Goal: Task Accomplishment & Management: Complete application form

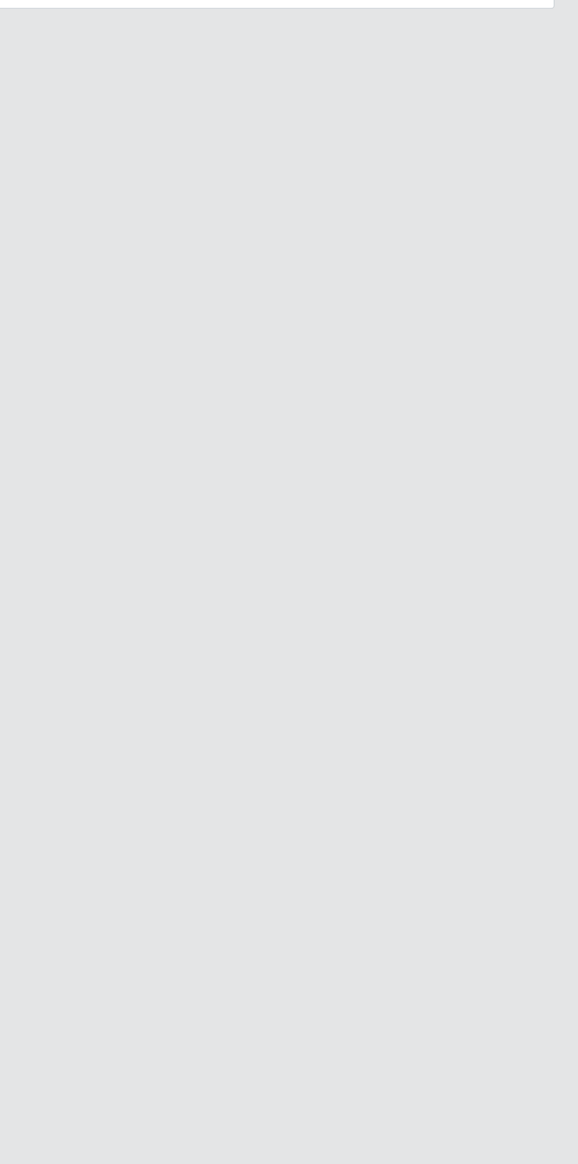
click at [177, 182] on div "Carregando... Buscar Loja [Selecione...] Bemais Supermercados - Cidade Universi…" at bounding box center [289, 123] width 560 height 123
click at [166, 180] on div "Carregando... Buscar Loja [Selecione...] Bemais Supermercados - Cidade Universi…" at bounding box center [289, 123] width 560 height 123
click at [241, 171] on div "Carregando... Buscar Loja [Selecione...] Bemais Supermercados - Cidade Universi…" at bounding box center [289, 123] width 560 height 123
click at [172, 185] on main "Carregando... Buscar Loja [Selecione...] Bemais Supermercados - Cidade Universi…" at bounding box center [289, 583] width 578 height 1102
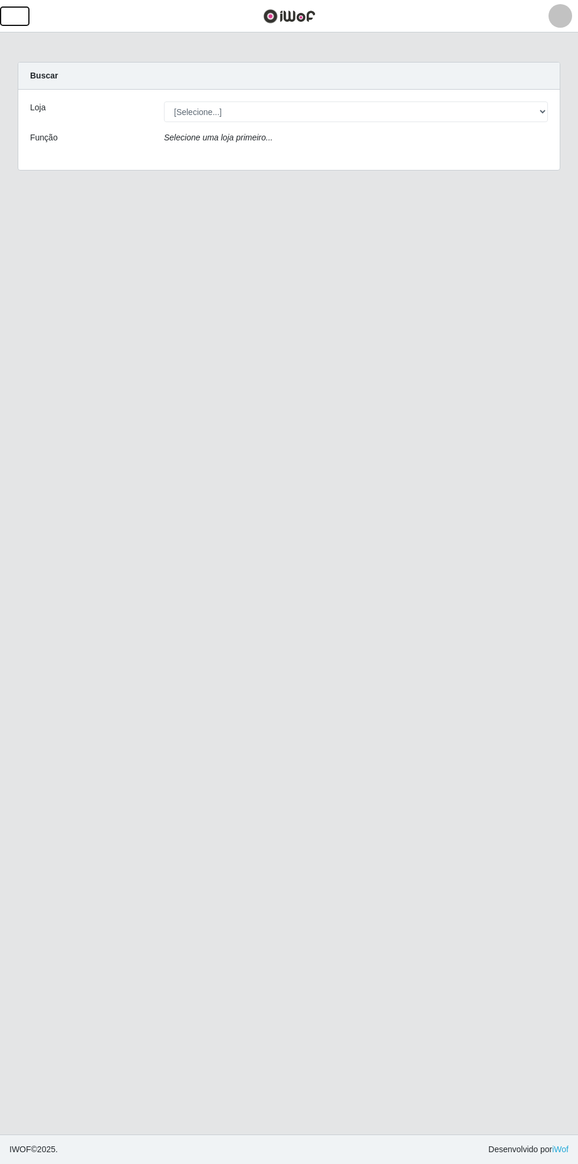
click at [18, 17] on span "button" at bounding box center [14, 16] width 15 height 14
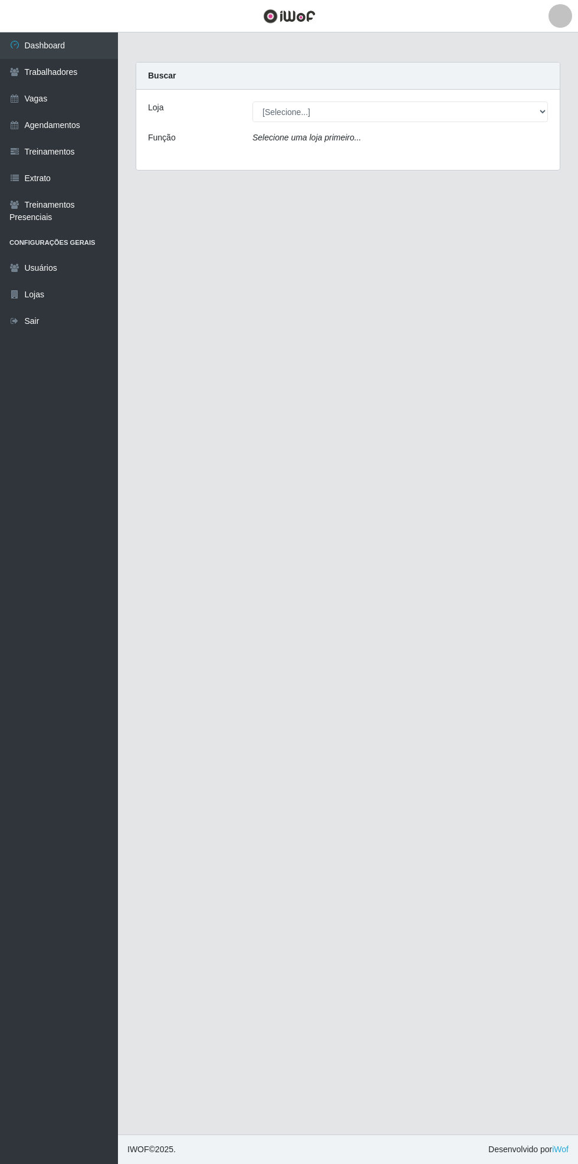
click at [96, 119] on link "Agendamentos" at bounding box center [59, 125] width 118 height 27
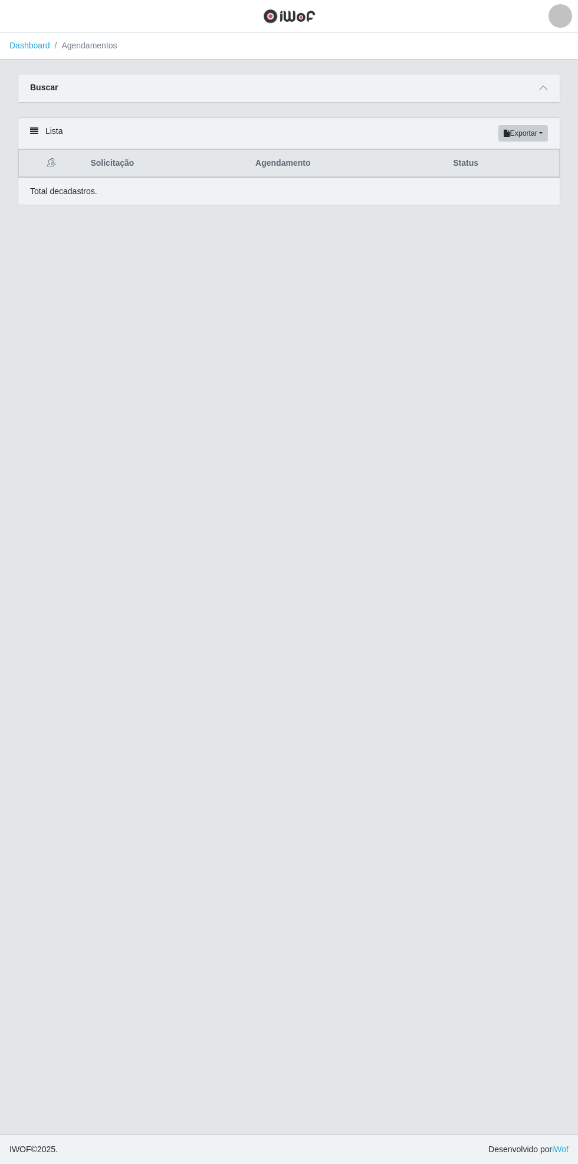
click at [542, 93] on span at bounding box center [543, 88] width 14 height 14
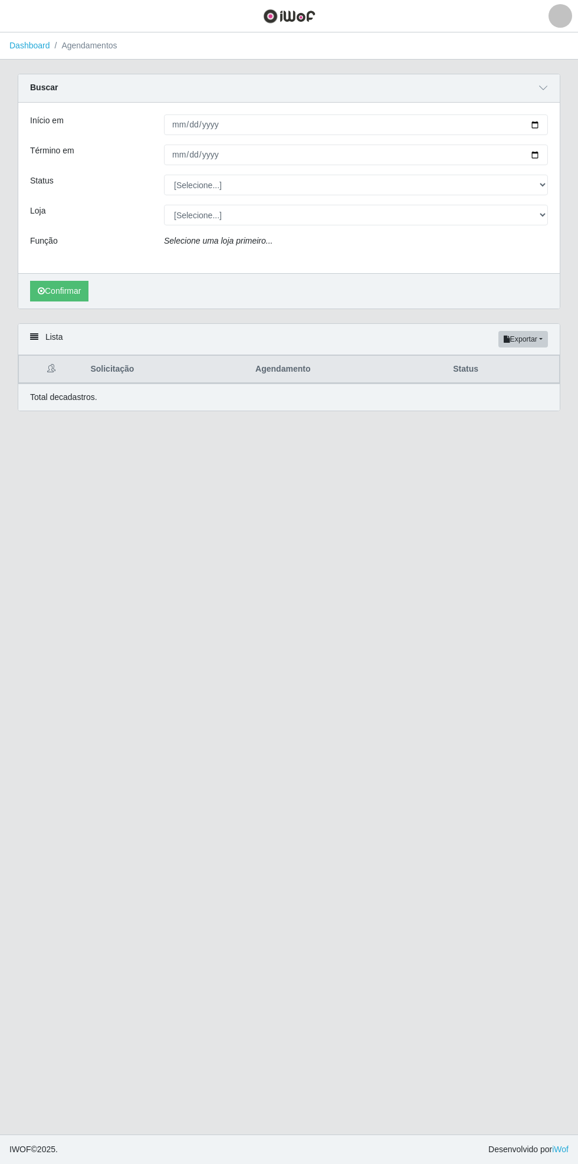
click at [559, 117] on div "Início em Término em Status [Selecione...] AGENDADO AGUARDANDO LIBERAR EM ANDAM…" at bounding box center [288, 188] width 541 height 170
click at [541, 124] on input "Início em" at bounding box center [356, 124] width 384 height 21
type input "[DATE]"
click at [543, 154] on input "Término em" at bounding box center [356, 154] width 384 height 21
type input "[DATE]"
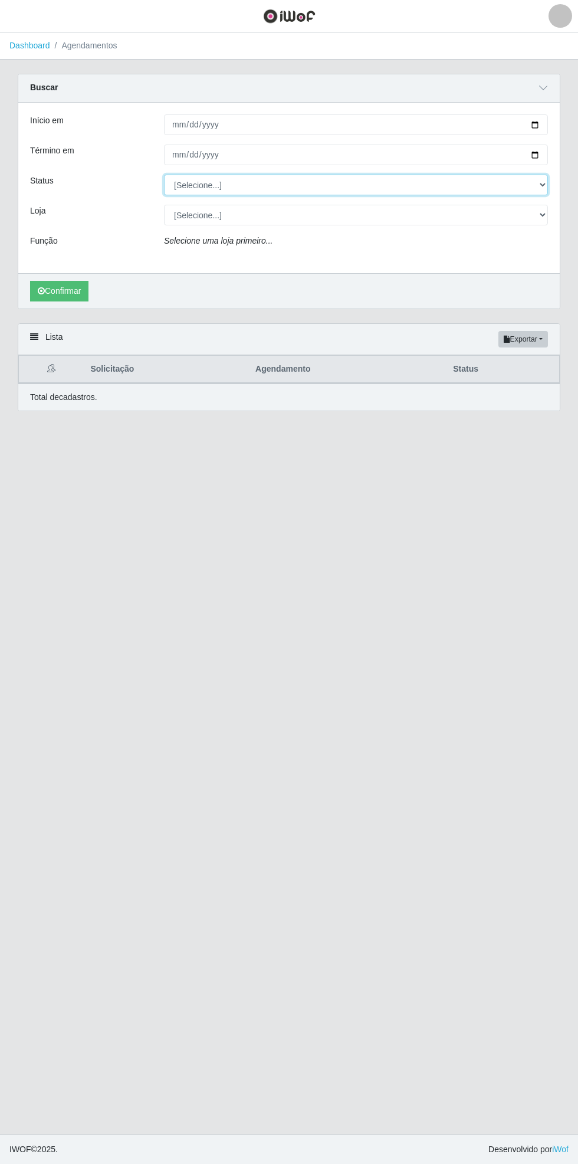
click at [546, 180] on select "[Selecione...] AGENDADO AGUARDANDO LIBERAR EM ANDAMENTO EM REVISÃO FINALIZADO C…" at bounding box center [356, 185] width 384 height 21
select select "FINALIZADO"
click at [164, 175] on select "[Selecione...] AGENDADO AGUARDANDO LIBERAR EM ANDAMENTO EM REVISÃO FINALIZADO C…" at bounding box center [356, 185] width 384 height 21
click at [546, 215] on select "[Selecione...] Bemais Supermercados - [GEOGRAPHIC_DATA]" at bounding box center [356, 215] width 384 height 21
select select "250"
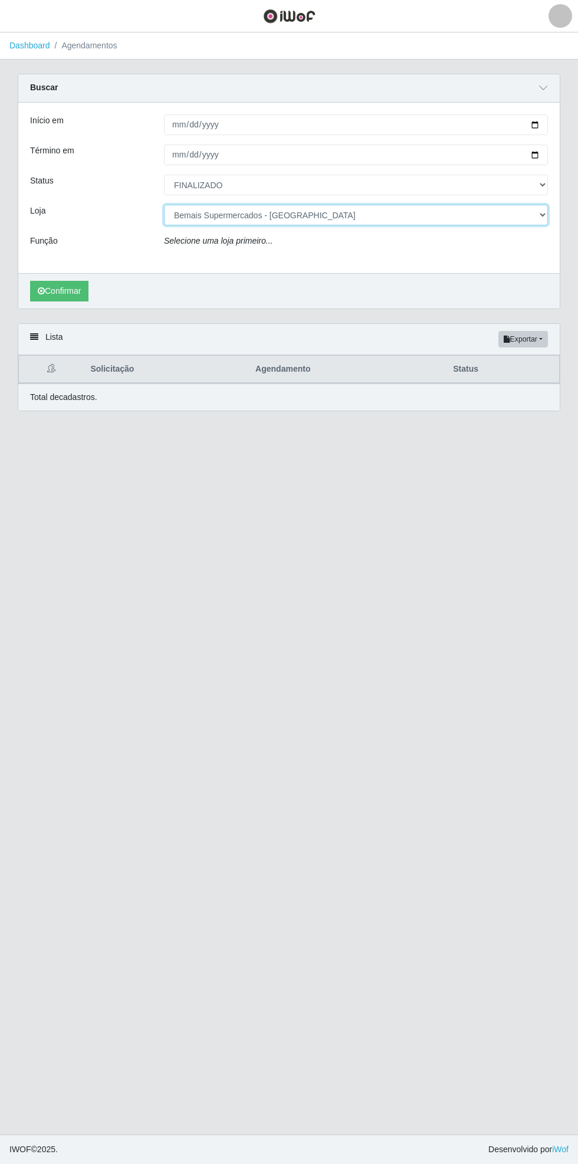
click at [164, 205] on select "[Selecione...] Bemais Supermercados - [GEOGRAPHIC_DATA]" at bounding box center [356, 215] width 384 height 21
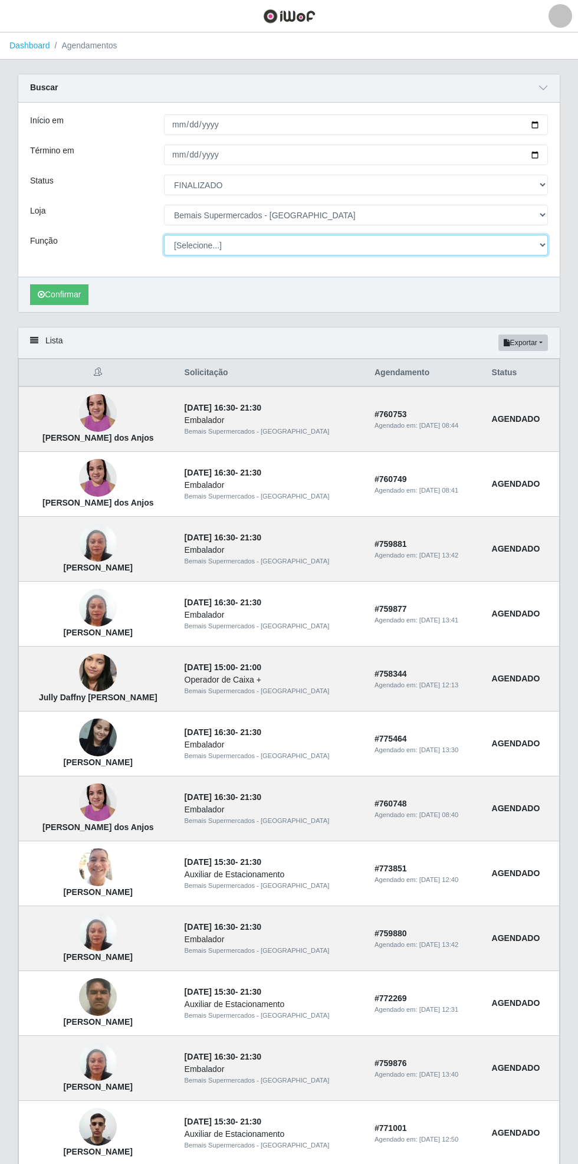
click at [545, 248] on select "[Selecione...] ASG ASG + ASG ++ Auxiliar de Estacionamento Auxiliar de Estacion…" at bounding box center [356, 245] width 384 height 21
click at [164, 235] on select "[Selecione...] ASG ASG + ASG ++ Auxiliar de Estacionamento Auxiliar de Estacion…" at bounding box center [356, 245] width 384 height 21
click at [57, 295] on button "Confirmar" at bounding box center [59, 294] width 58 height 21
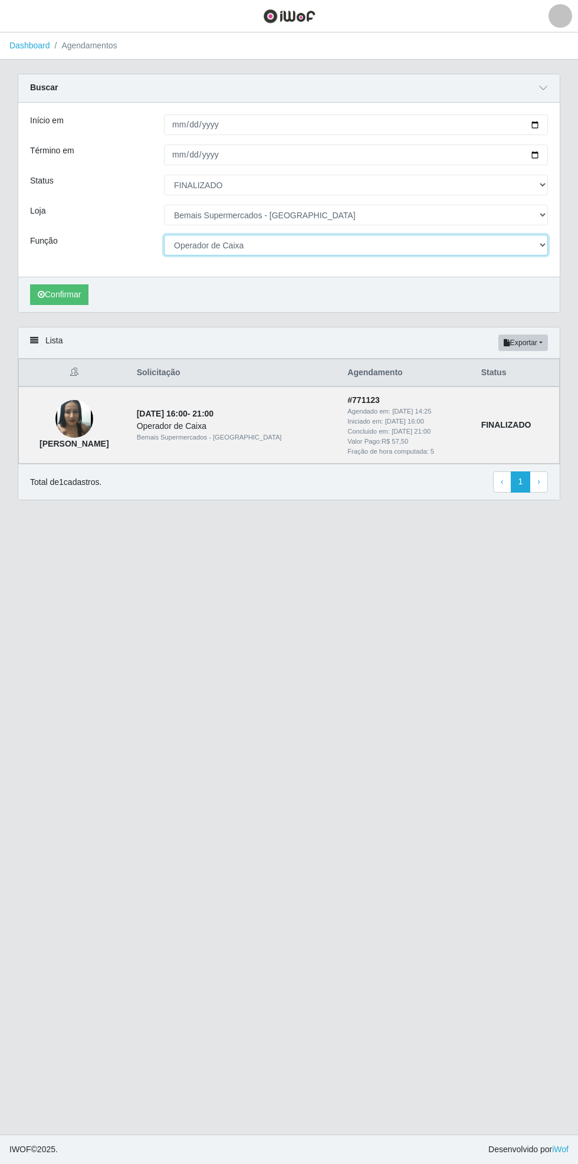
click at [541, 243] on select "[Selecione...] ASG ASG + ASG ++ Auxiliar de Estacionamento Auxiliar de Estacion…" at bounding box center [356, 245] width 384 height 21
select select "72"
click at [164, 235] on select "[Selecione...] ASG ASG + ASG ++ Auxiliar de Estacionamento Auxiliar de Estacion…" at bounding box center [356, 245] width 384 height 21
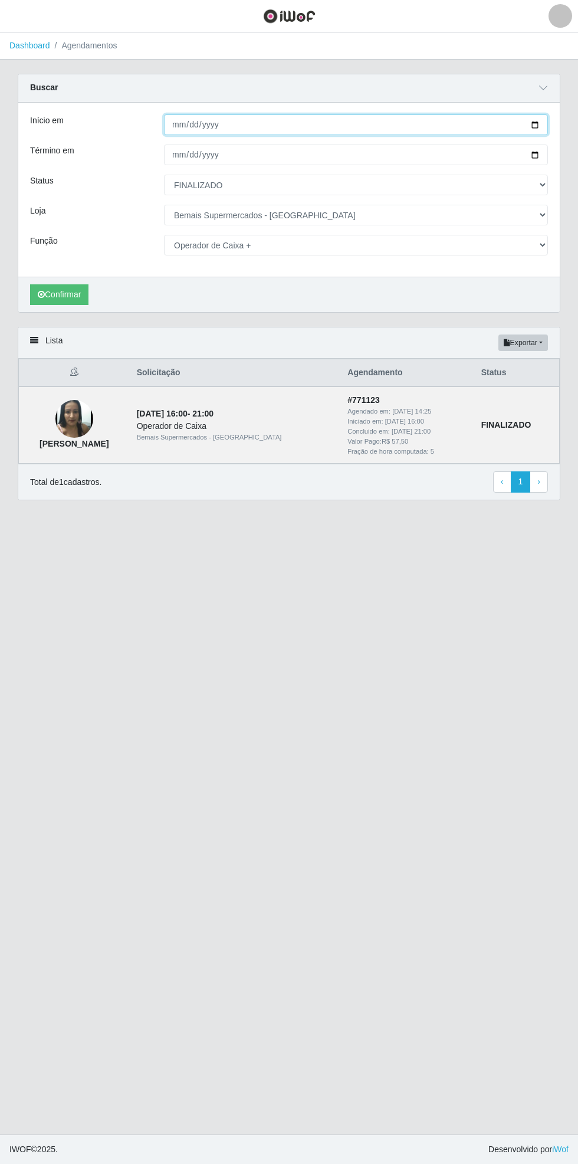
click at [547, 121] on input "[DATE]" at bounding box center [356, 124] width 384 height 21
type input "[DATE]"
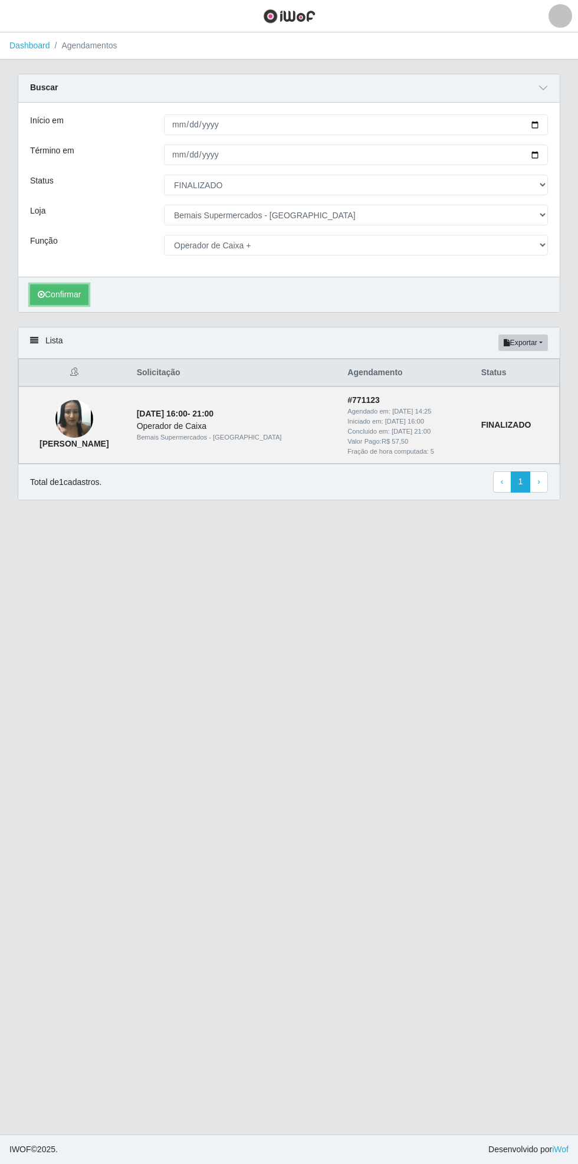
click at [61, 296] on button "Confirmar" at bounding box center [59, 294] width 58 height 21
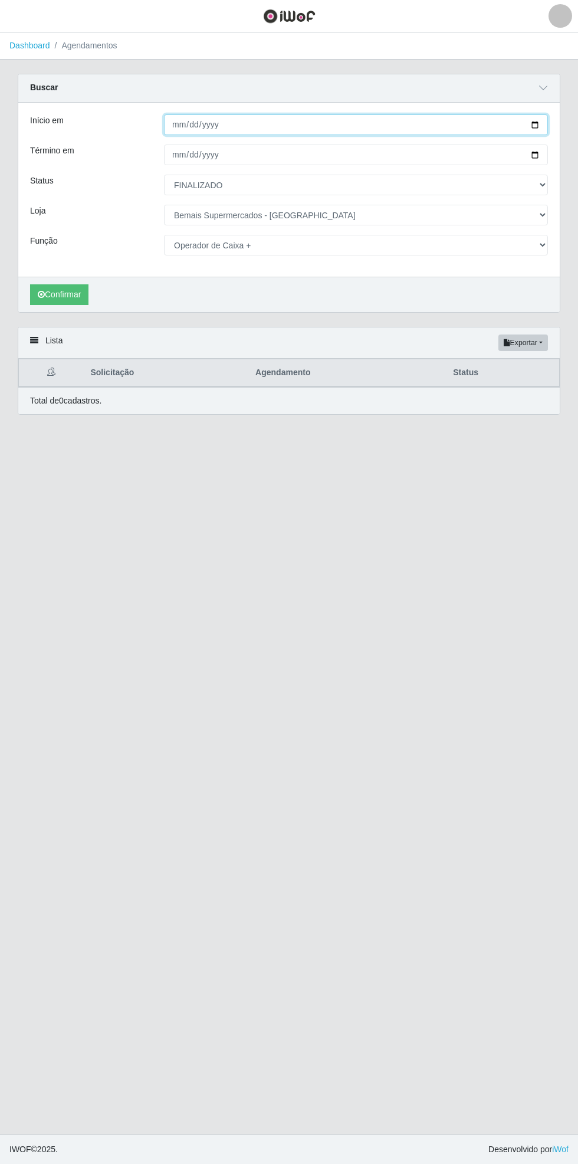
click at [547, 120] on input "[DATE]" at bounding box center [356, 124] width 384 height 21
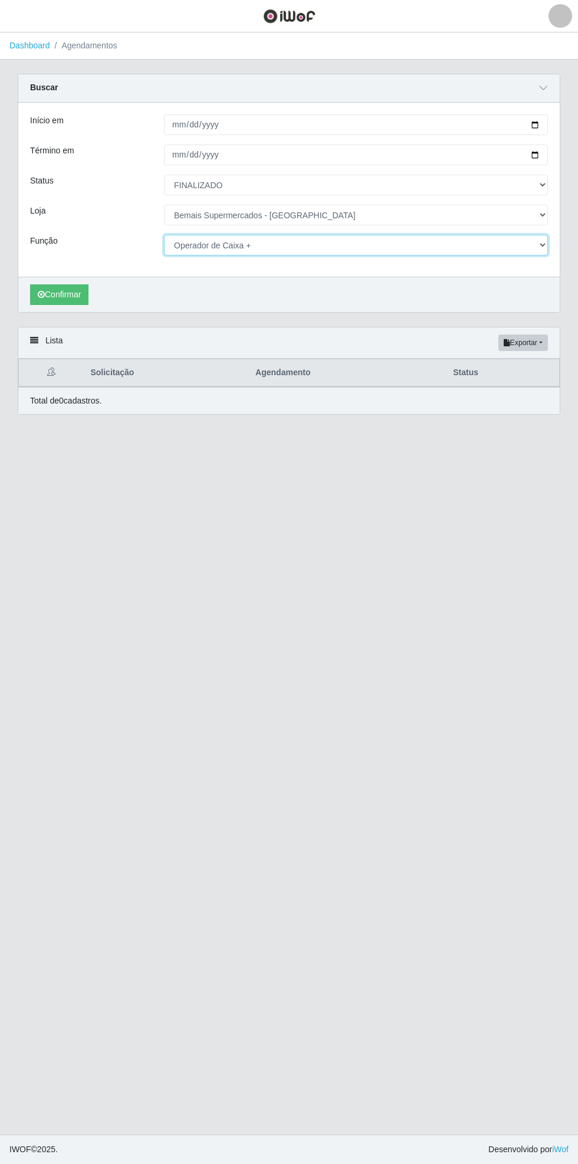
click at [538, 241] on select "[Selecione...] ASG ASG + ASG ++ Auxiliar de Estacionamento Auxiliar de Estacion…" at bounding box center [356, 245] width 384 height 21
click at [164, 235] on select "[Selecione...] ASG ASG + ASG ++ Auxiliar de Estacionamento Auxiliar de Estacion…" at bounding box center [356, 245] width 384 height 21
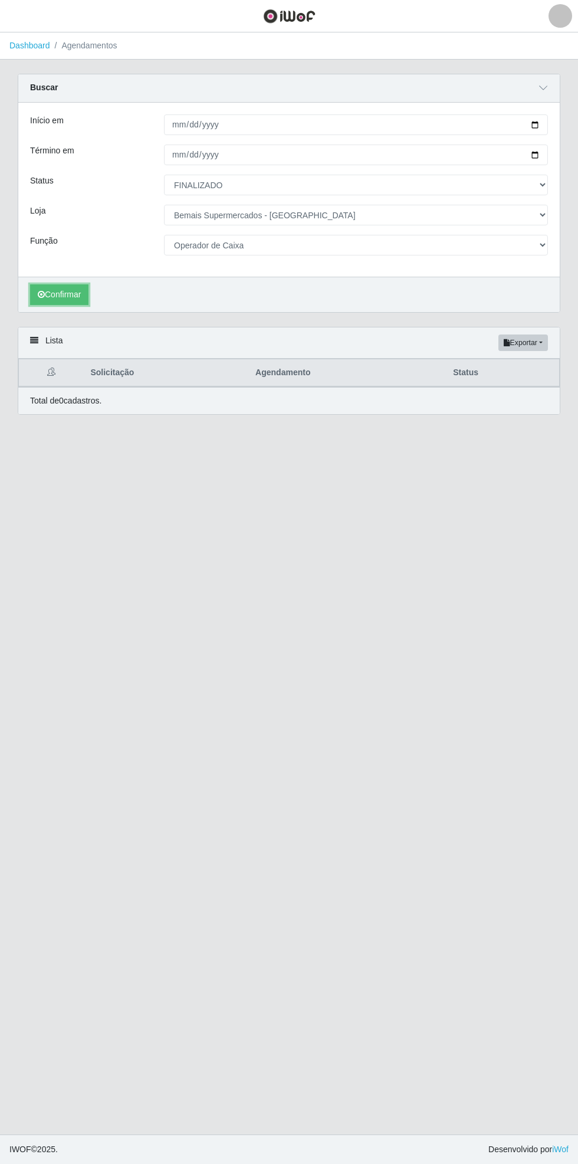
click at [56, 287] on button "Confirmar" at bounding box center [59, 294] width 58 height 21
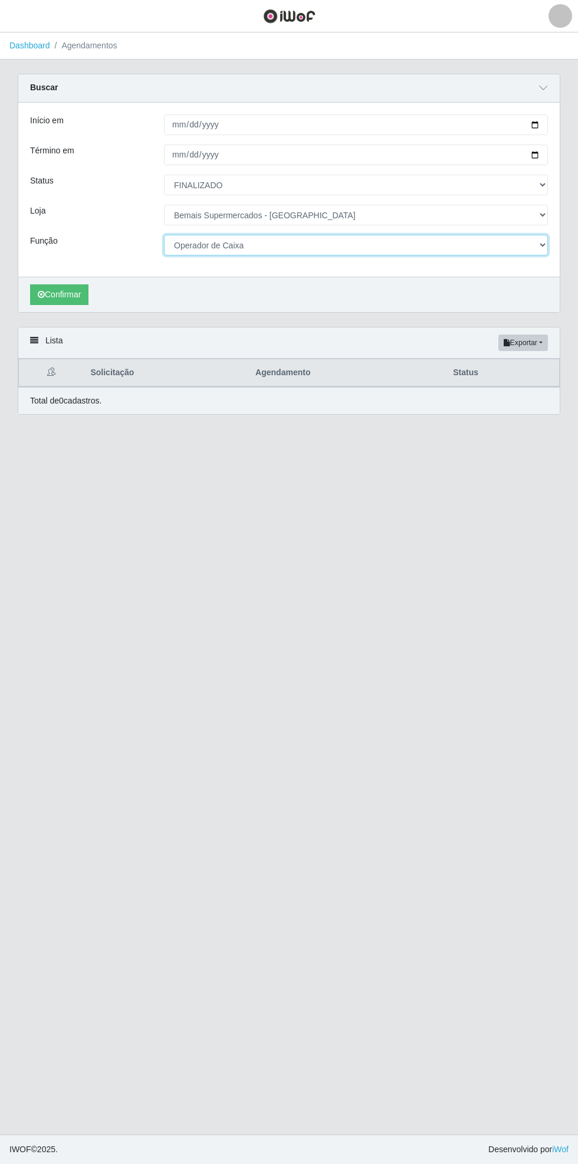
click at [544, 244] on select "[Selecione...] ASG ASG + ASG ++ Auxiliar de Estacionamento Auxiliar de Estacion…" at bounding box center [356, 245] width 384 height 21
select select "72"
click at [164, 235] on select "[Selecione...] ASG ASG + ASG ++ Auxiliar de Estacionamento Auxiliar de Estacion…" at bounding box center [356, 245] width 384 height 21
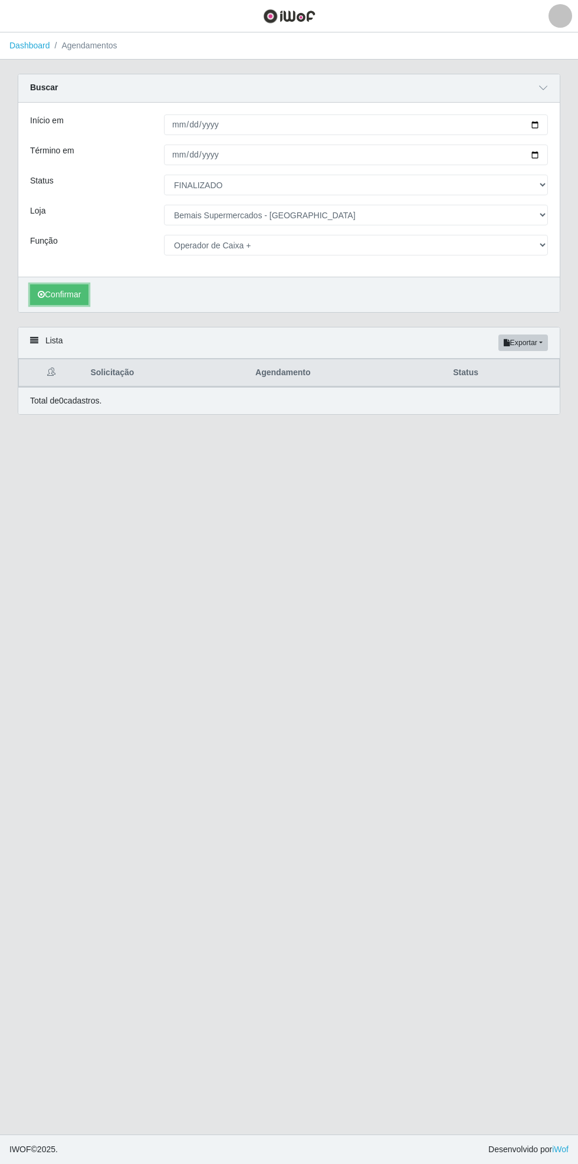
click at [41, 293] on icon "submit" at bounding box center [41, 294] width 7 height 8
click at [58, 293] on button "Confirmar" at bounding box center [59, 294] width 58 height 21
click at [54, 300] on button "Confirmar" at bounding box center [59, 294] width 58 height 21
click at [65, 289] on button "Confirmar" at bounding box center [59, 294] width 58 height 21
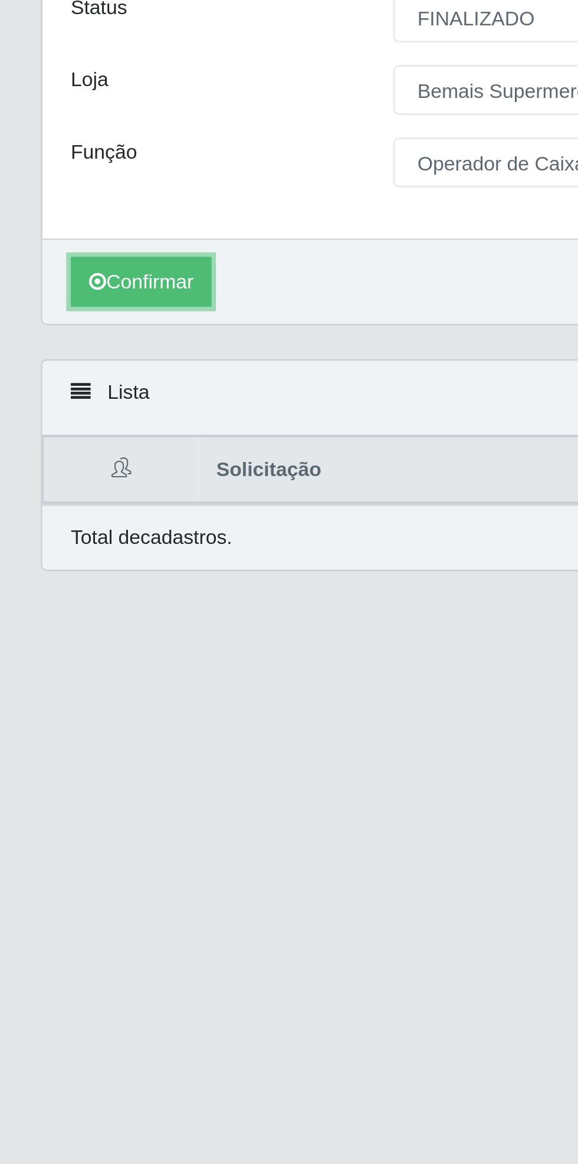
click at [60, 293] on button "Confirmar" at bounding box center [59, 294] width 58 height 21
click at [60, 299] on button "Confirmar" at bounding box center [59, 294] width 58 height 21
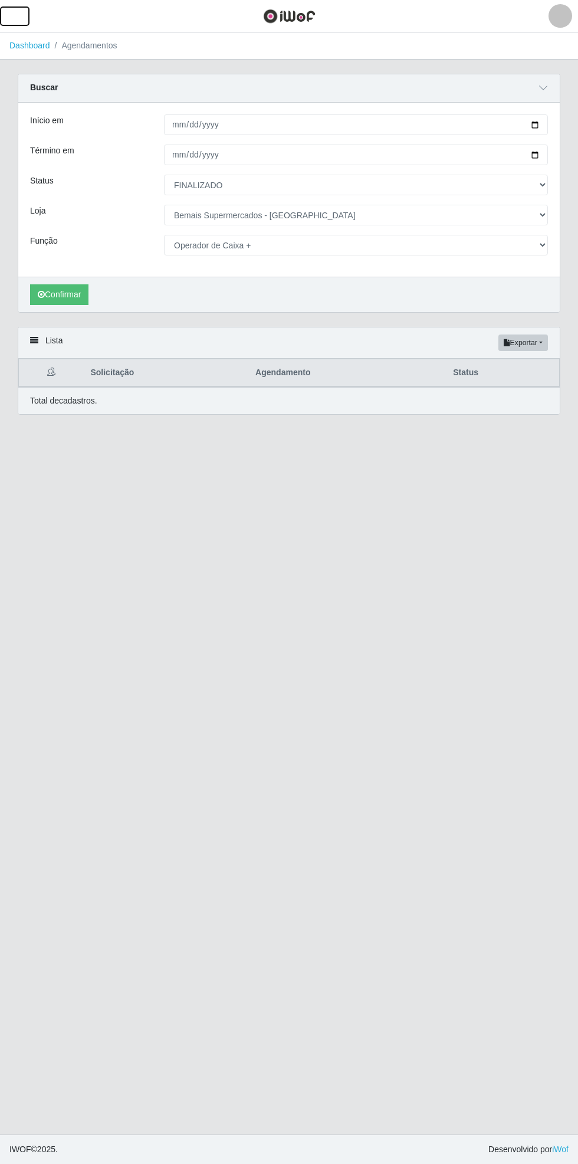
click at [15, 10] on span "button" at bounding box center [14, 16] width 15 height 14
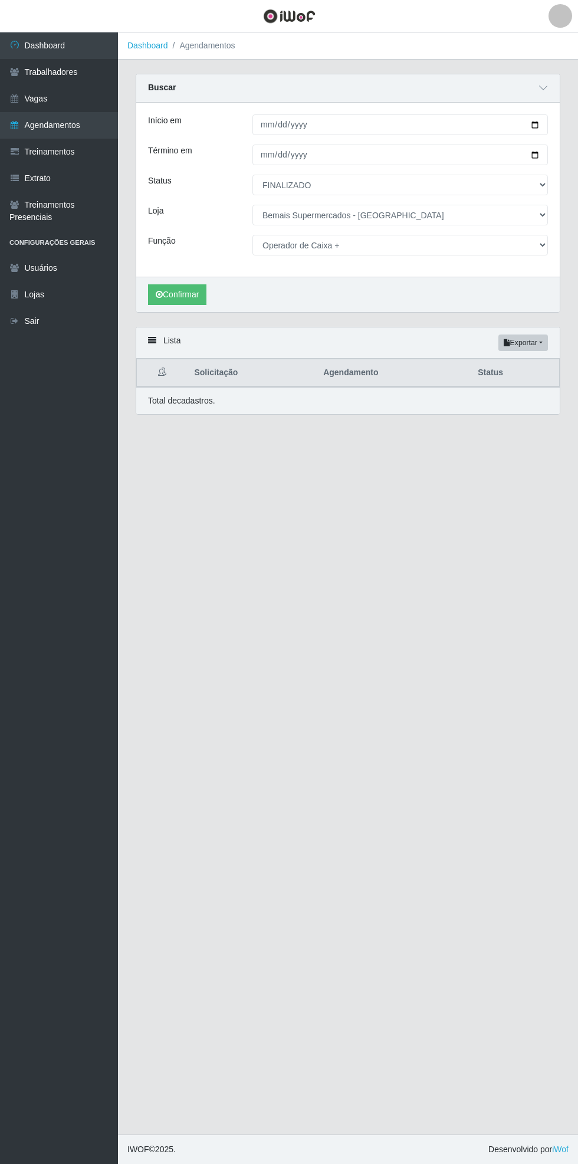
click at [83, 119] on link "Agendamentos" at bounding box center [59, 125] width 118 height 27
select select "[Selecione...]"
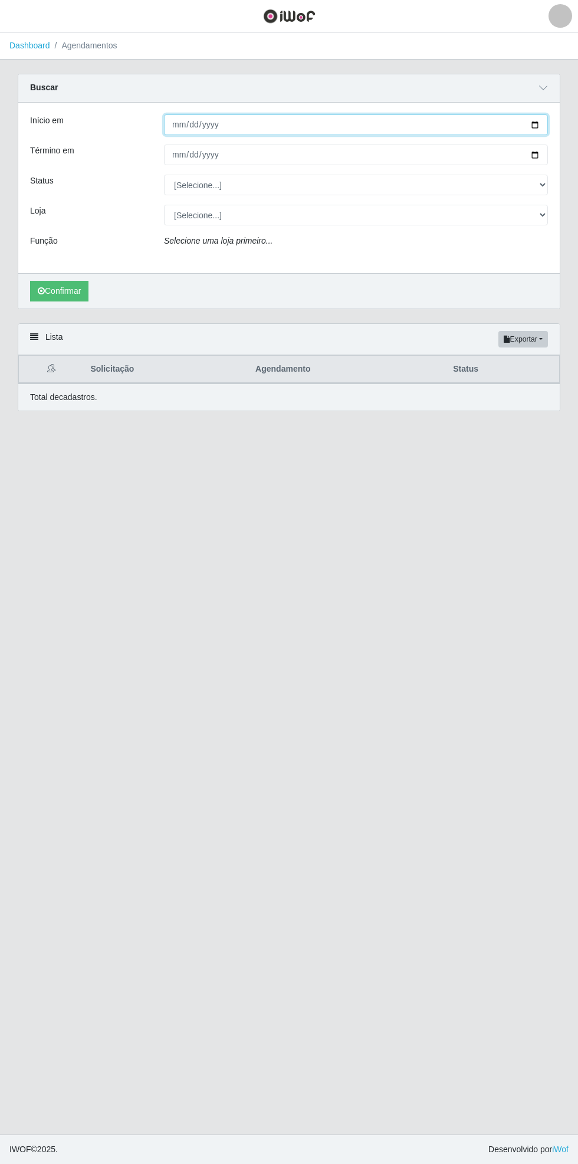
click at [538, 116] on input "Início em" at bounding box center [356, 124] width 384 height 21
type input "[DATE]"
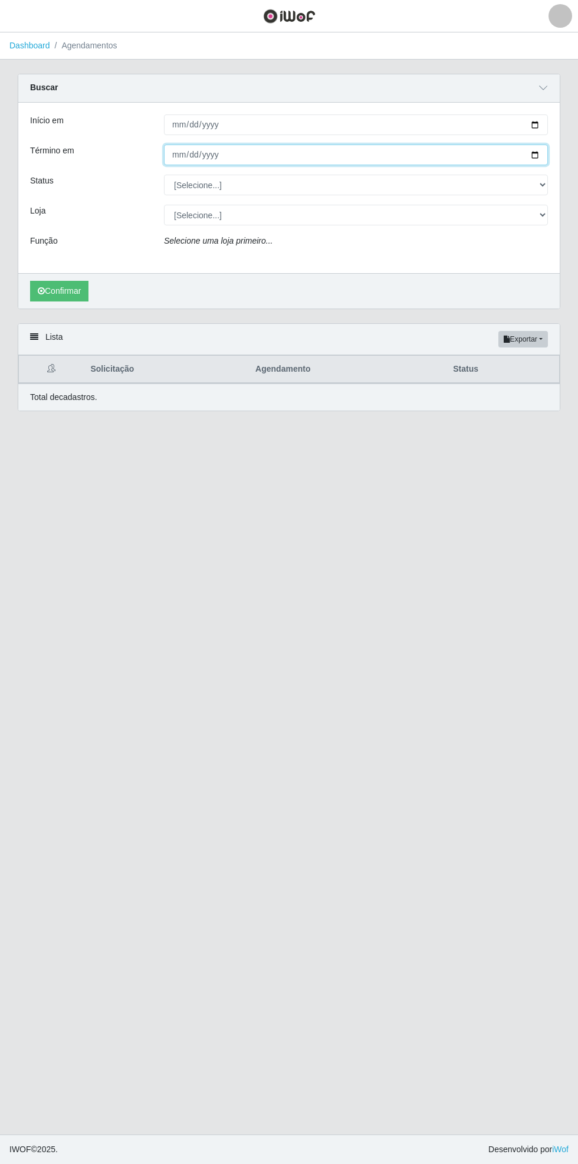
click at [543, 152] on input "Término em" at bounding box center [356, 154] width 384 height 21
type input "[DATE]"
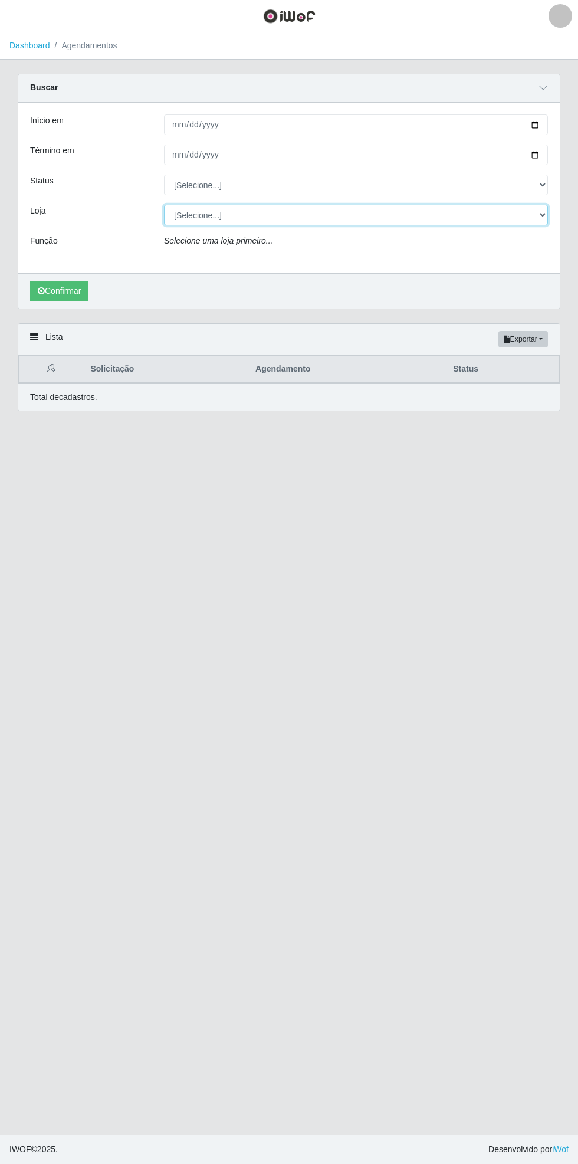
click at [540, 214] on select "[Selecione...] Bemais Supermercados - [GEOGRAPHIC_DATA]" at bounding box center [356, 215] width 384 height 21
select select "250"
click at [164, 205] on select "[Selecione...] Bemais Supermercados - [GEOGRAPHIC_DATA]" at bounding box center [356, 215] width 384 height 21
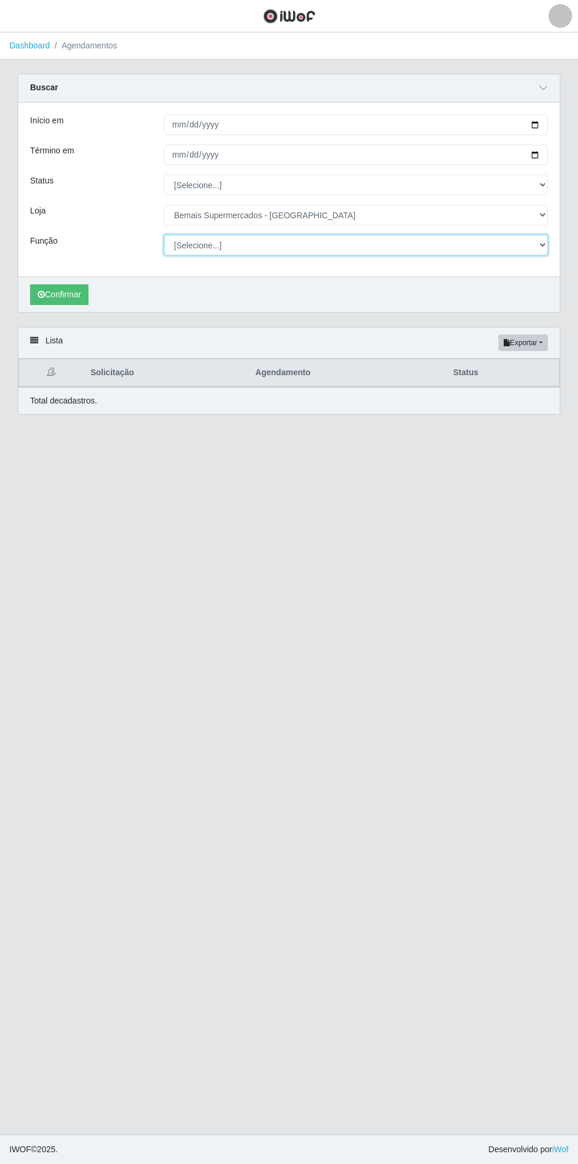
click at [535, 243] on select "[Selecione...] ASG ASG + ASG ++ Auxiliar de Estacionamento Auxiliar de Estacion…" at bounding box center [356, 245] width 384 height 21
select select "22"
click at [164, 235] on select "[Selecione...] ASG ASG + ASG ++ Auxiliar de Estacionamento Auxiliar de Estacion…" at bounding box center [356, 245] width 384 height 21
click at [62, 293] on button "Confirmar" at bounding box center [59, 294] width 58 height 21
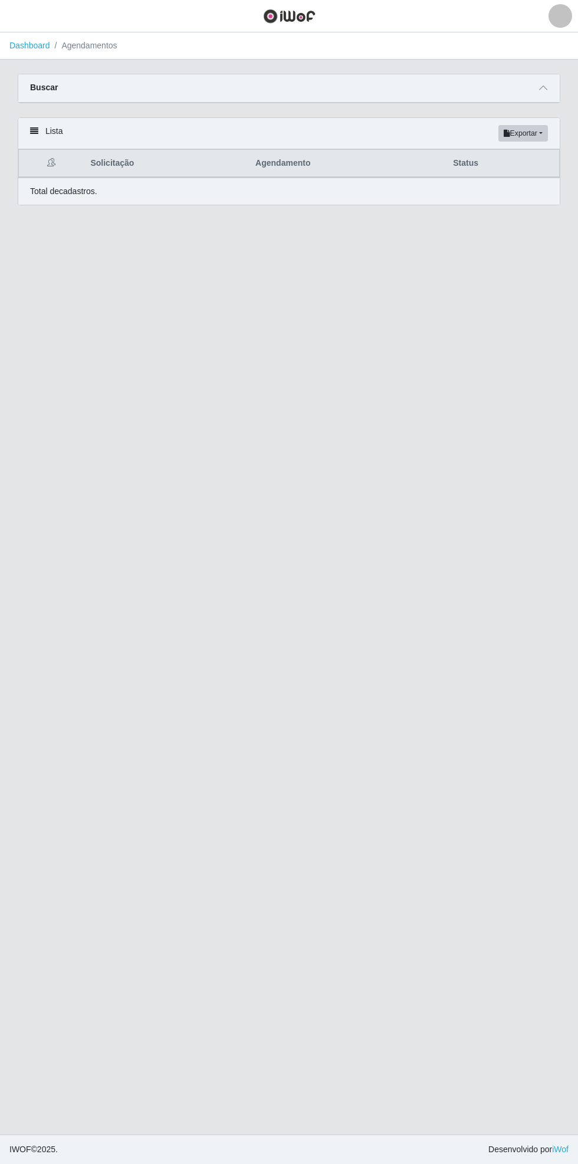
click at [543, 87] on icon at bounding box center [543, 88] width 8 height 8
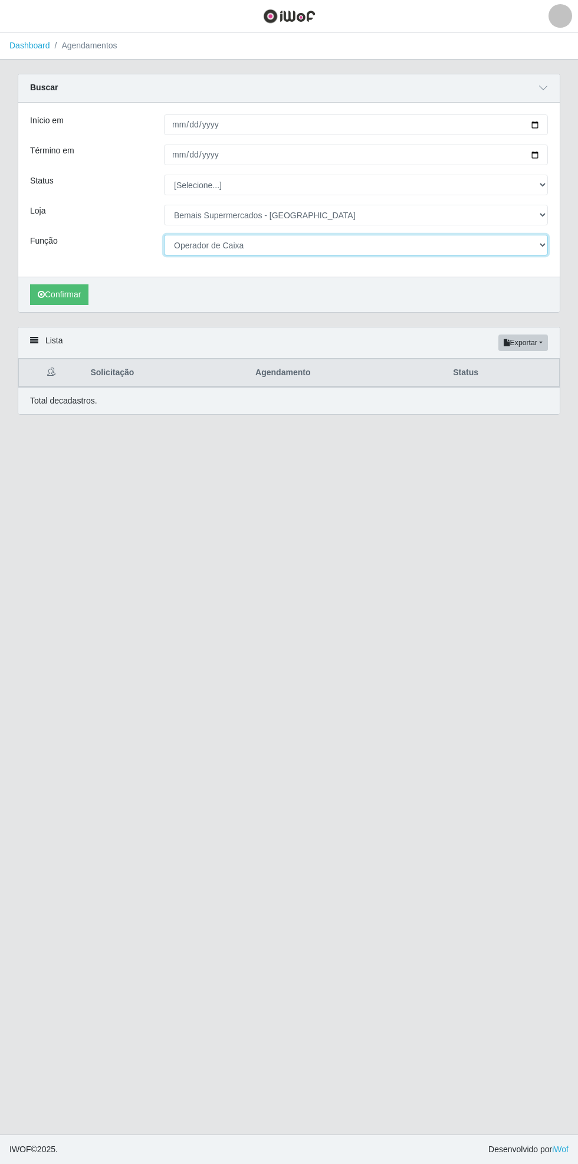
click at [542, 235] on select "[Selecione...] ASG ASG + ASG ++ Auxiliar de Estacionamento Auxiliar de Estacion…" at bounding box center [356, 245] width 384 height 21
select select "72"
click at [164, 235] on select "[Selecione...] ASG ASG + ASG ++ Auxiliar de Estacionamento Auxiliar de Estacion…" at bounding box center [356, 245] width 384 height 21
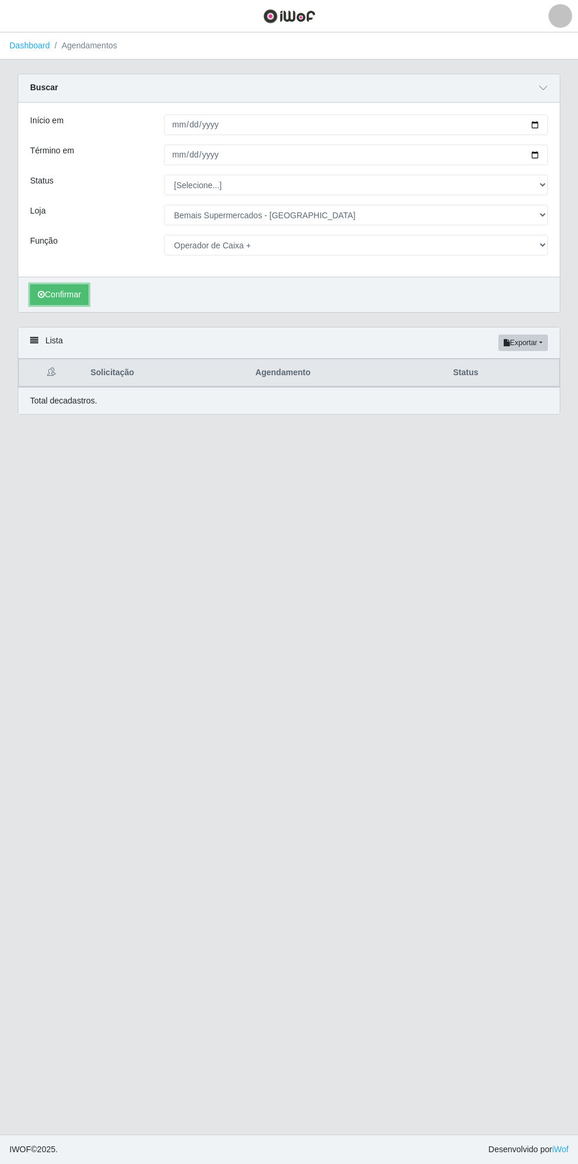
click at [58, 293] on button "Confirmar" at bounding box center [59, 294] width 58 height 21
click at [41, 293] on icon "submit" at bounding box center [41, 294] width 7 height 8
